Goal: Information Seeking & Learning: Learn about a topic

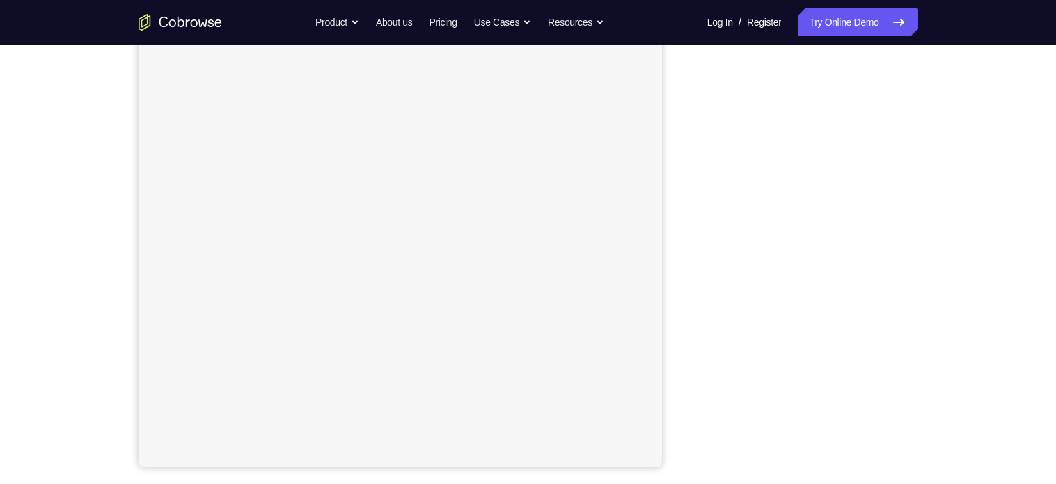
scroll to position [184, 0]
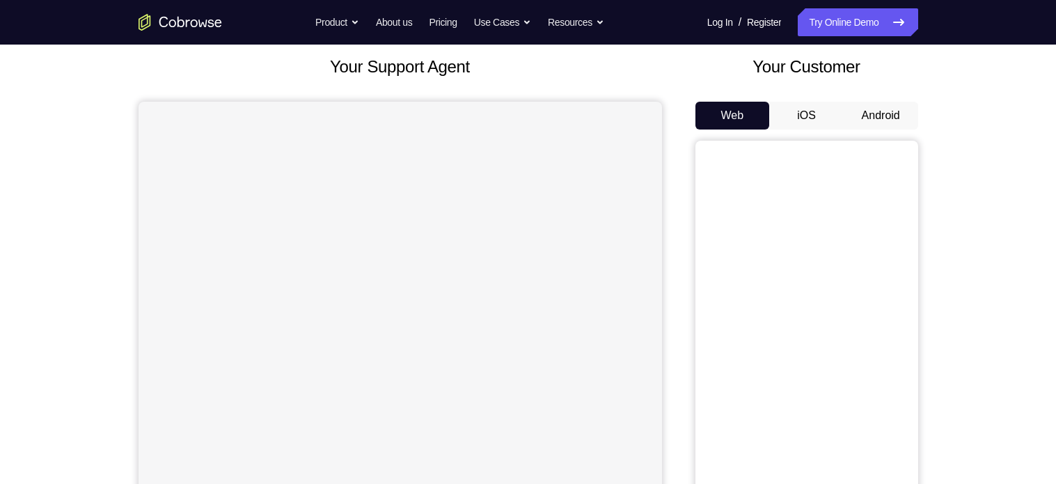
scroll to position [79, 0]
click at [880, 111] on button "Android" at bounding box center [881, 116] width 75 height 28
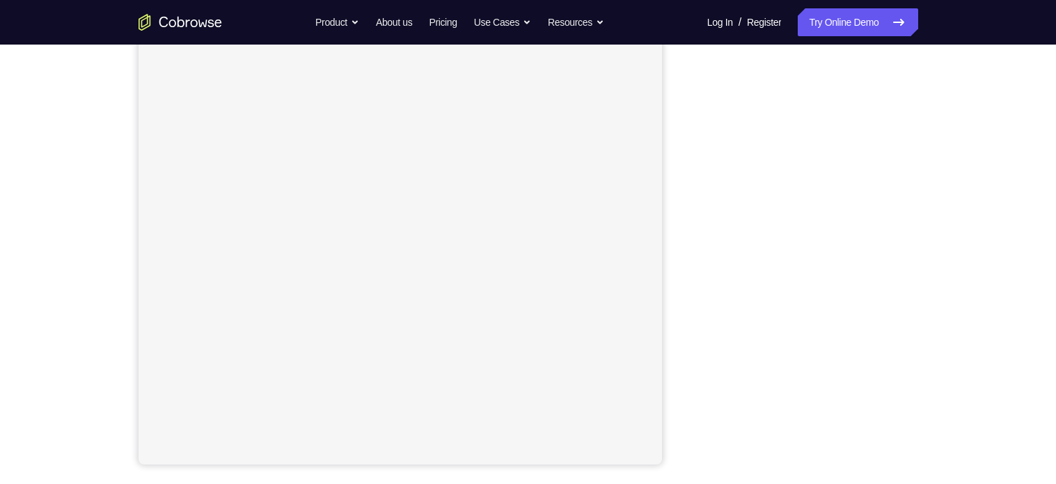
scroll to position [185, 0]
